Goal: Transaction & Acquisition: Download file/media

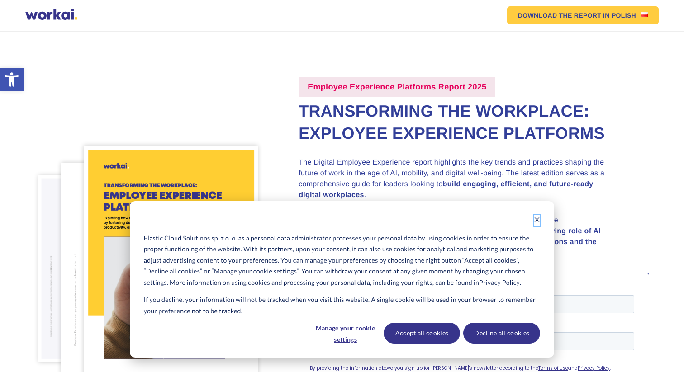
click at [536, 217] on icon "Dismiss cookie banner" at bounding box center [537, 220] width 6 height 6
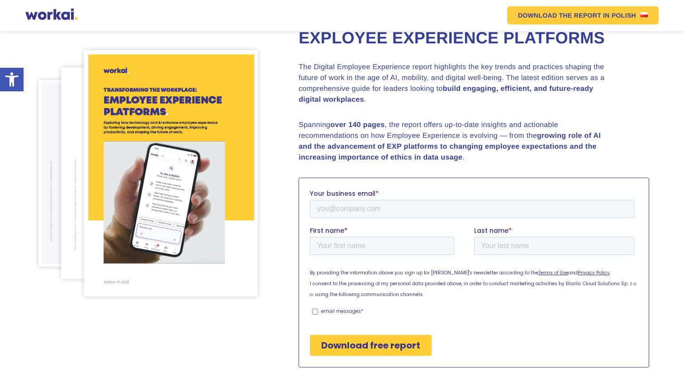
scroll to position [97, 0]
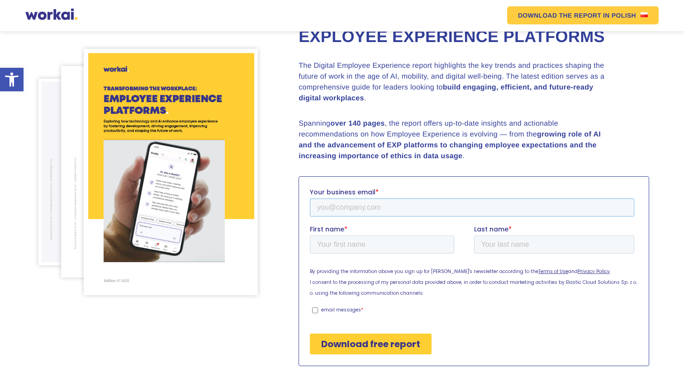
click at [461, 207] on input "Your business email *" at bounding box center [472, 207] width 325 height 18
type input "[EMAIL_ADDRESS][DOMAIN_NAME]"
type input "Yuliia"
type input "Shohan"
click at [314, 312] on input "email messages *" at bounding box center [315, 310] width 6 height 6
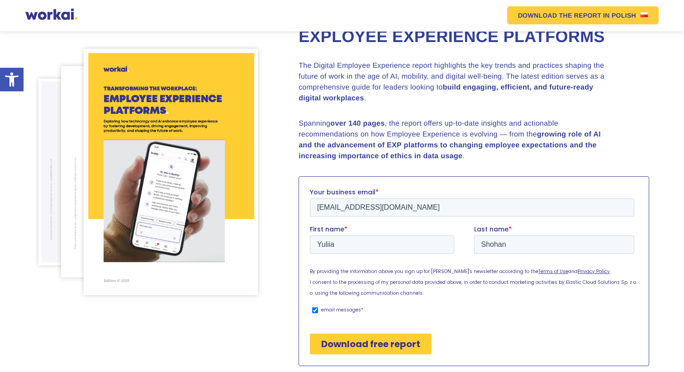
click at [319, 311] on label "email messages *" at bounding box center [473, 310] width 322 height 8
click at [318, 311] on input "email messages *" at bounding box center [315, 310] width 6 height 6
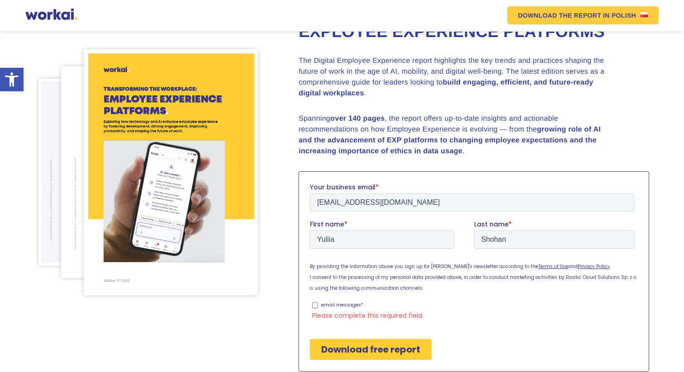
click at [335, 348] on input "Download free report" at bounding box center [371, 349] width 122 height 21
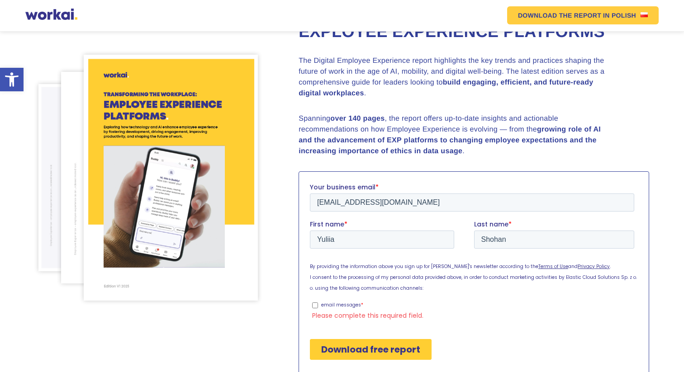
scroll to position [107, 0]
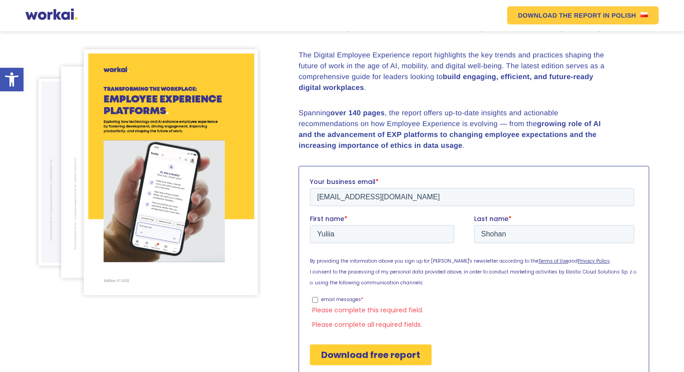
click at [315, 299] on input "email messages *" at bounding box center [315, 300] width 6 height 6
checkbox input "true"
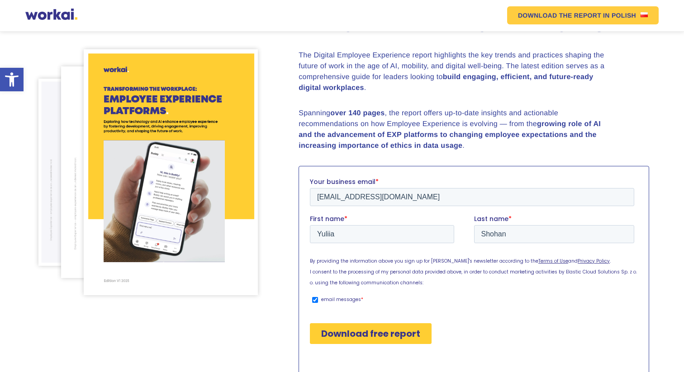
scroll to position [97, 0]
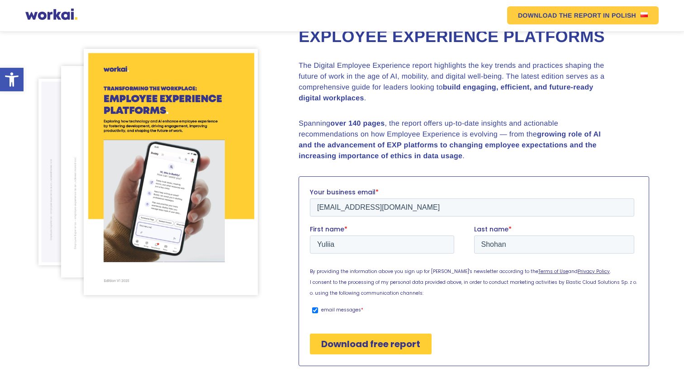
click at [332, 349] on input "Download free report" at bounding box center [371, 344] width 122 height 21
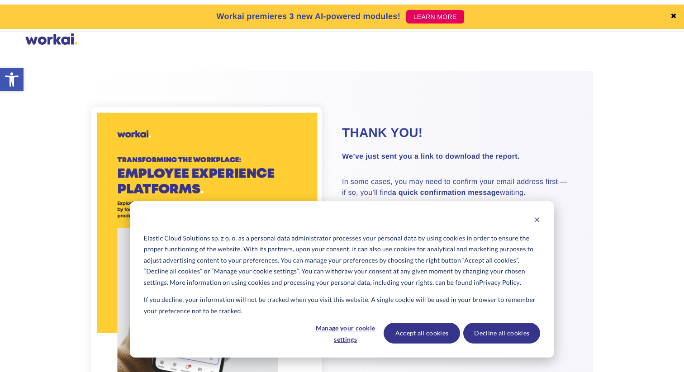
click at [537, 225] on button "Dismiss cookie banner" at bounding box center [537, 220] width 6 height 11
